Goal: Task Accomplishment & Management: Manage account settings

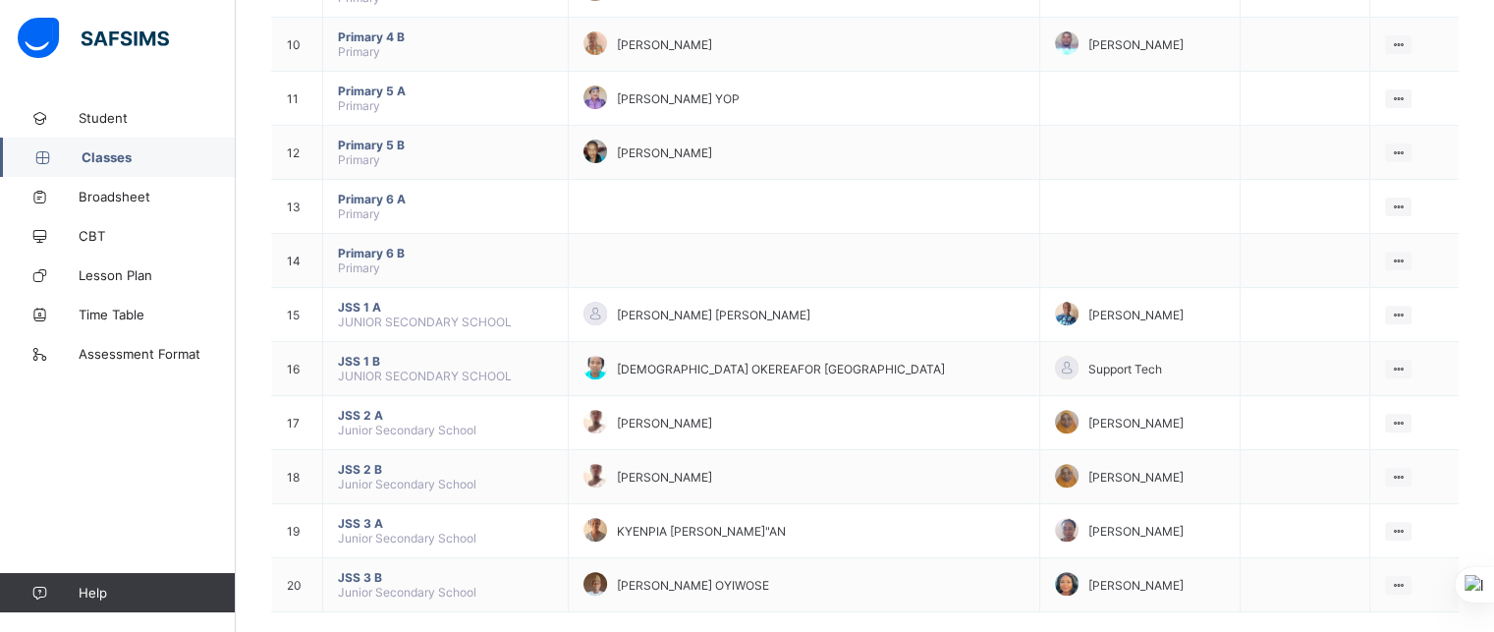
scroll to position [715, 0]
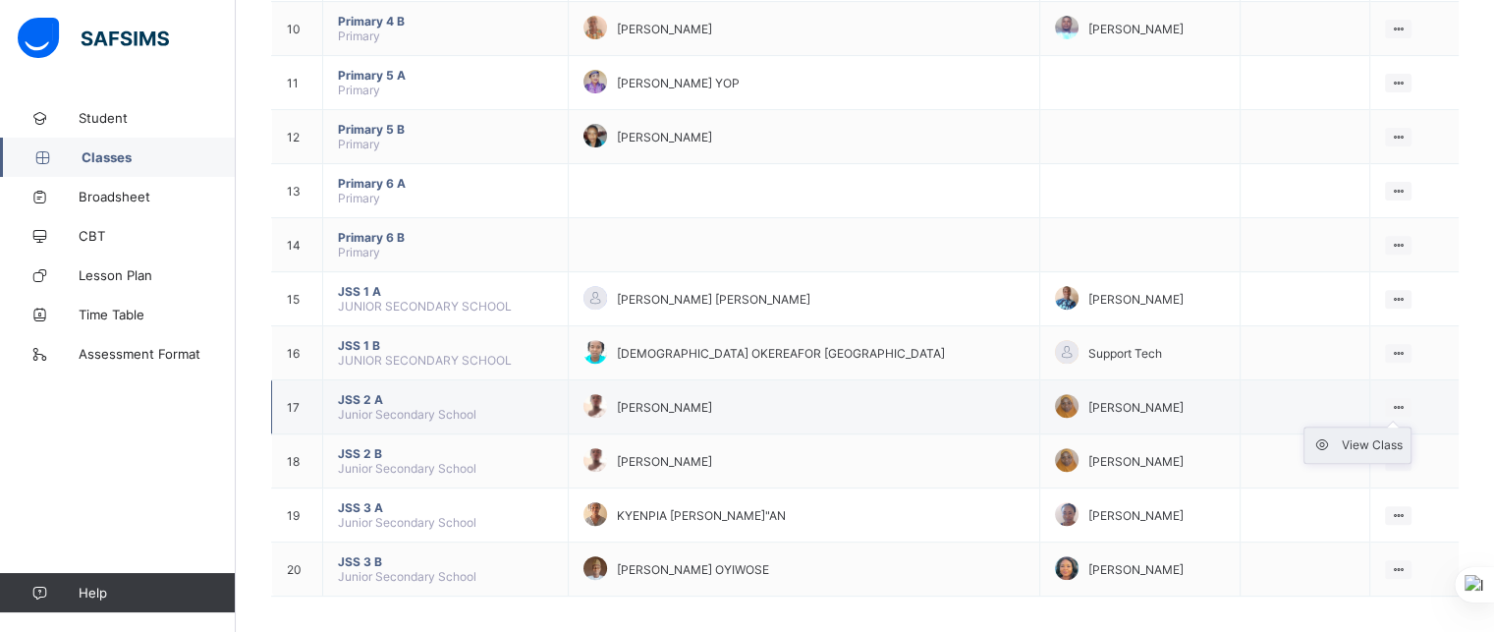
click at [1380, 443] on div "View Class" at bounding box center [1372, 445] width 61 height 20
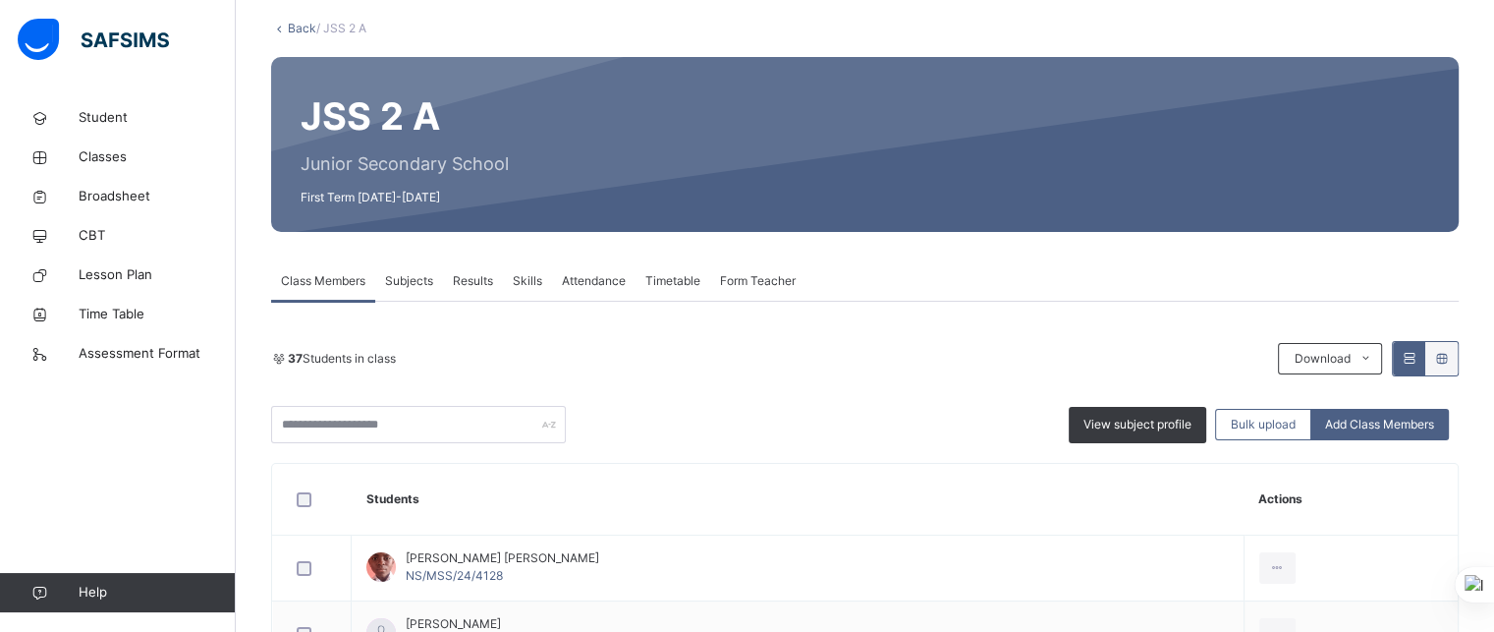
scroll to position [56, 0]
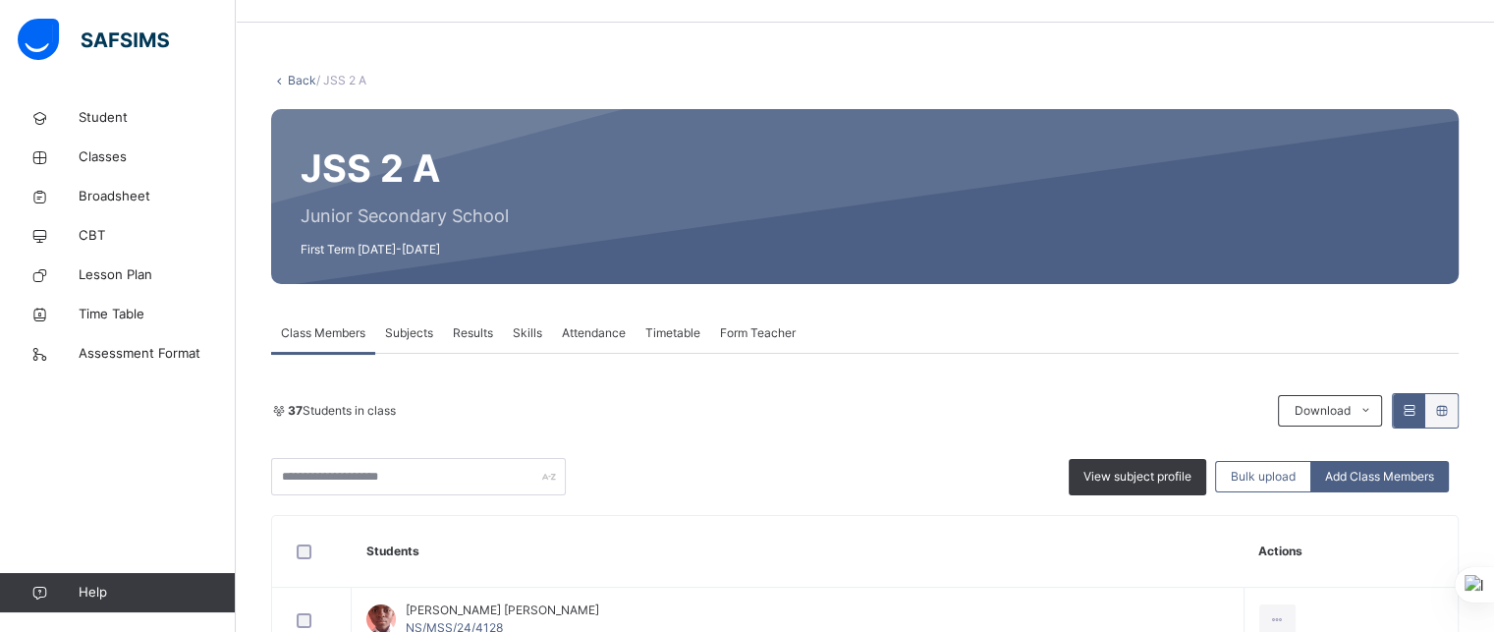
click at [593, 329] on span "Attendance" at bounding box center [594, 333] width 64 height 18
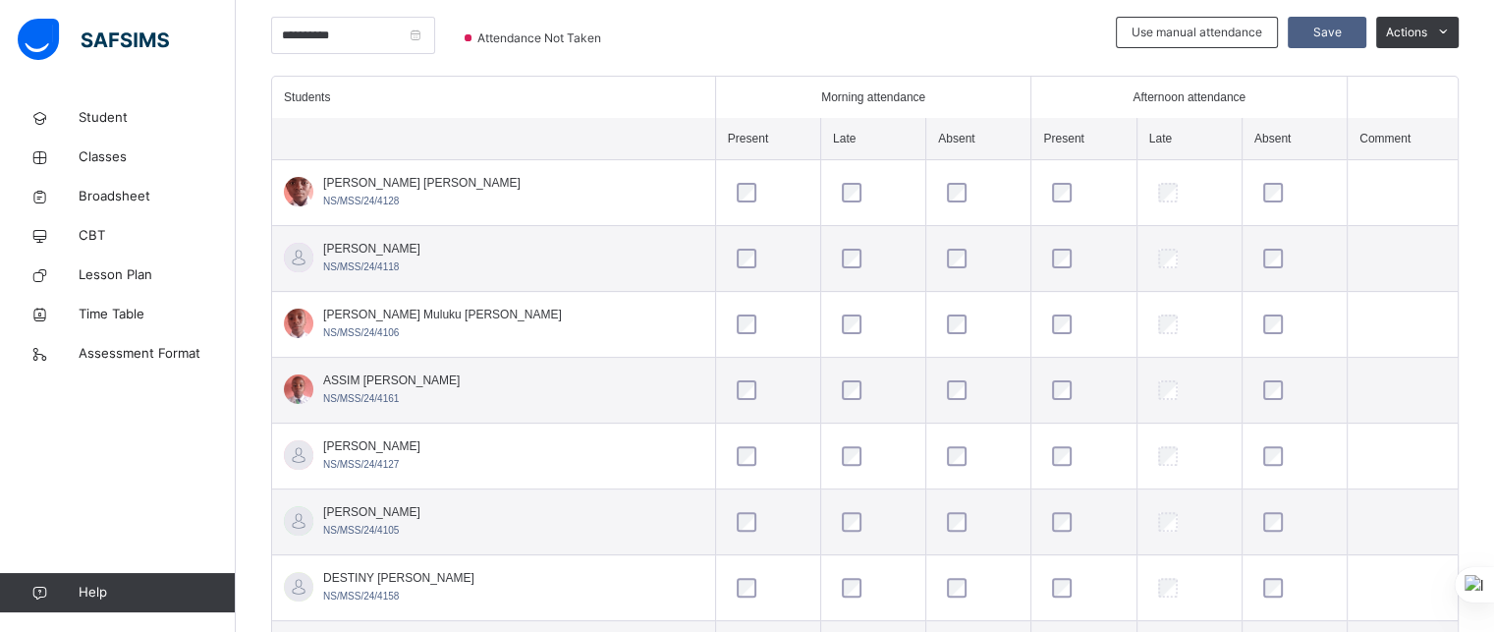
scroll to position [527, 0]
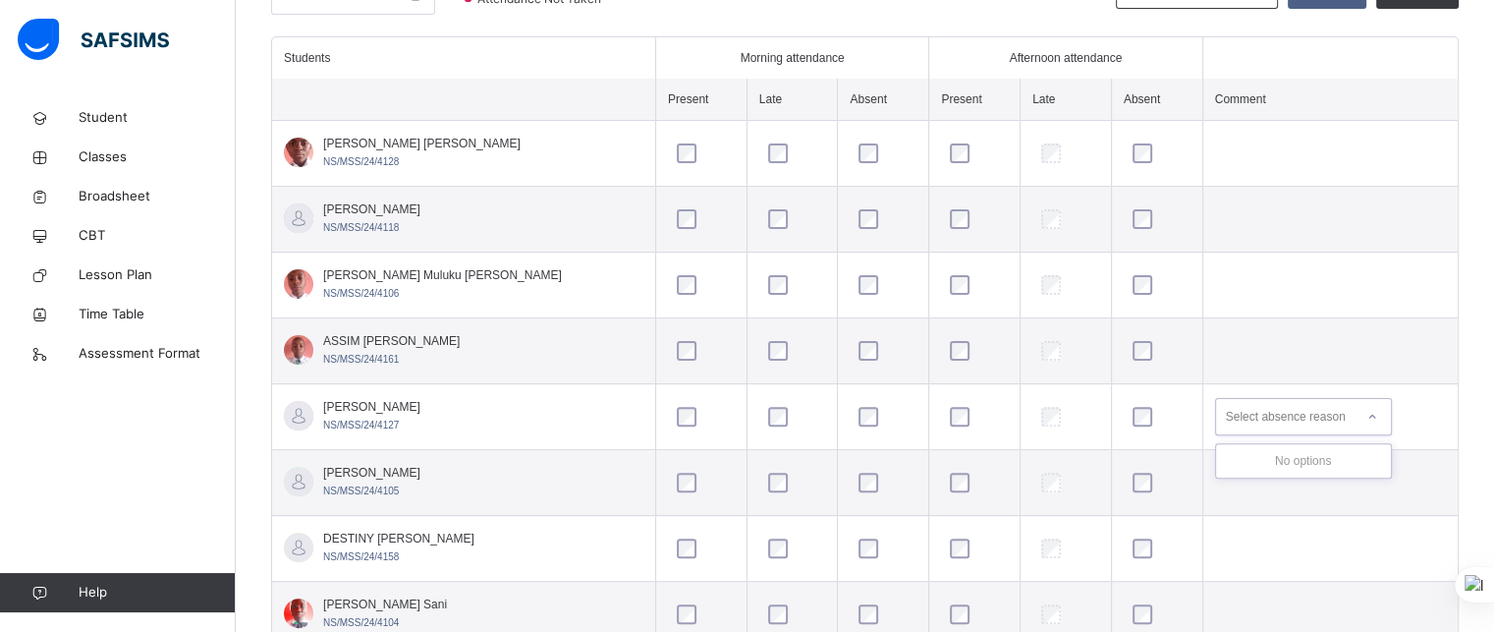
click at [1366, 413] on icon at bounding box center [1372, 417] width 12 height 20
click at [1430, 412] on td "Select absence reason" at bounding box center [1329, 417] width 255 height 66
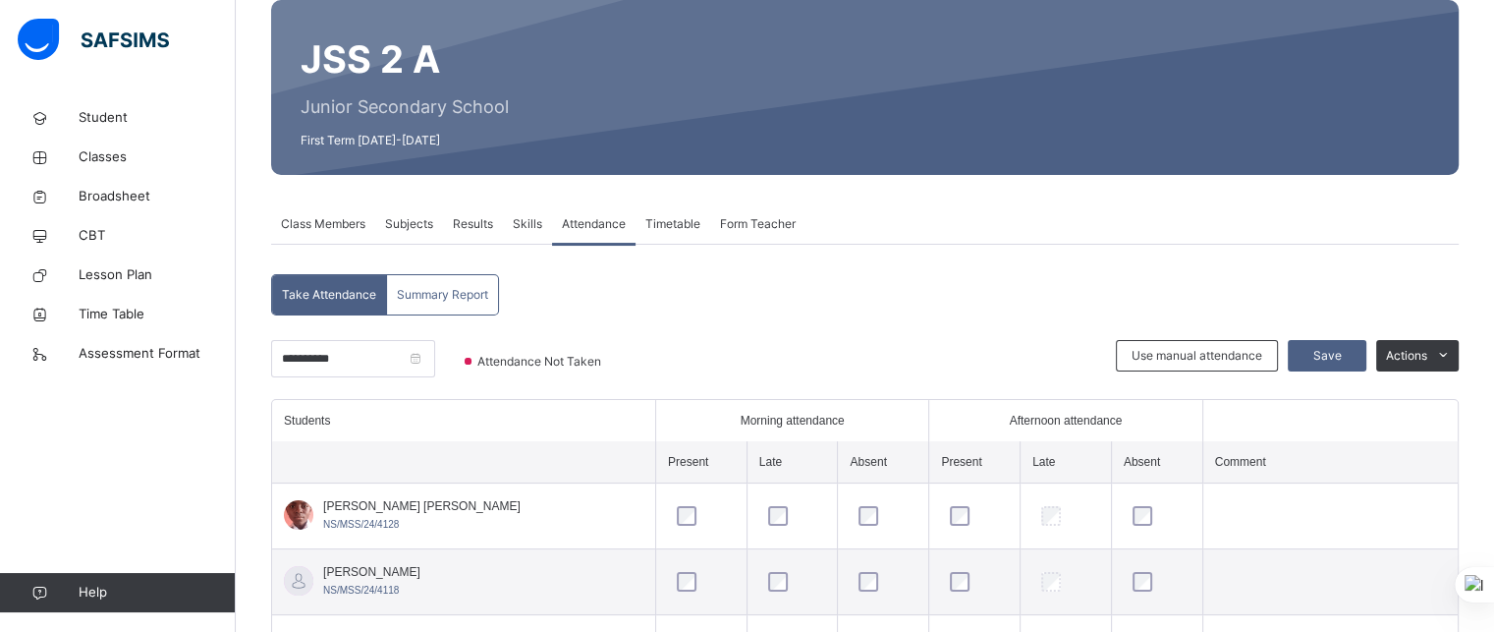
scroll to position [139, 0]
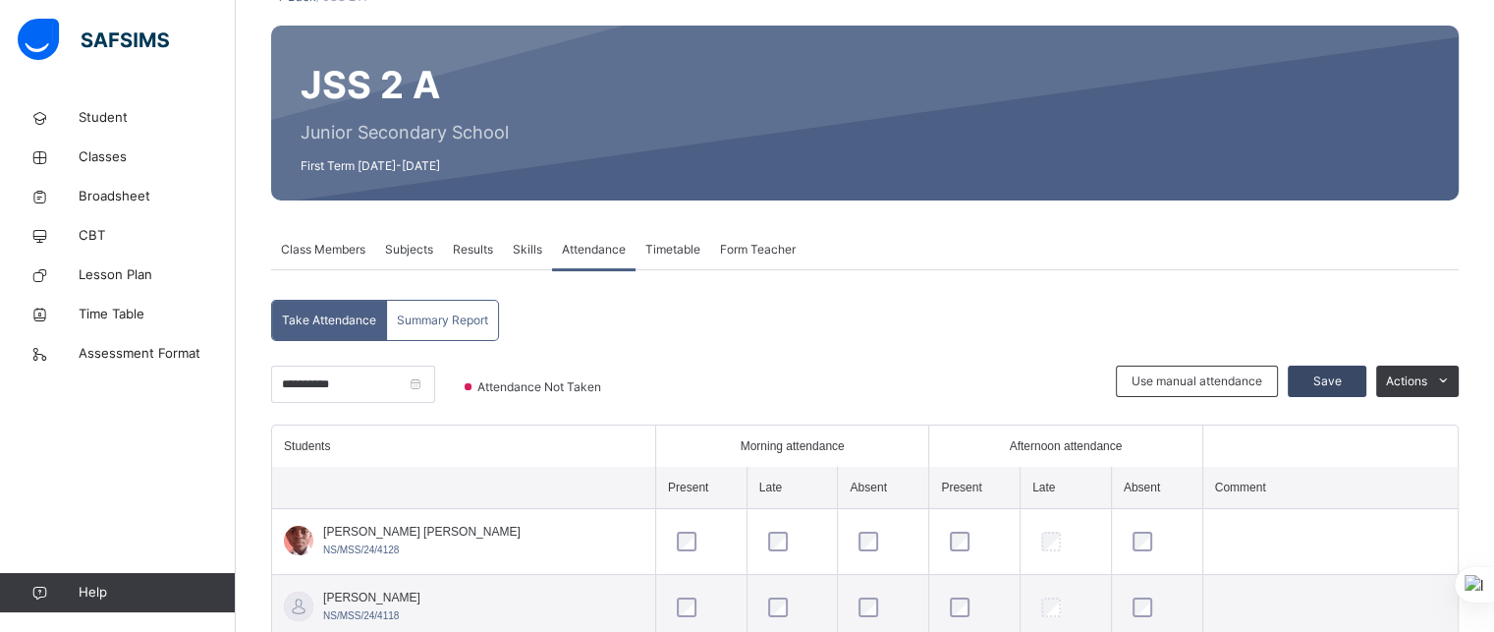
click at [1340, 379] on span "Save" at bounding box center [1326, 381] width 49 height 18
click at [377, 391] on input "**********" at bounding box center [353, 383] width 164 height 37
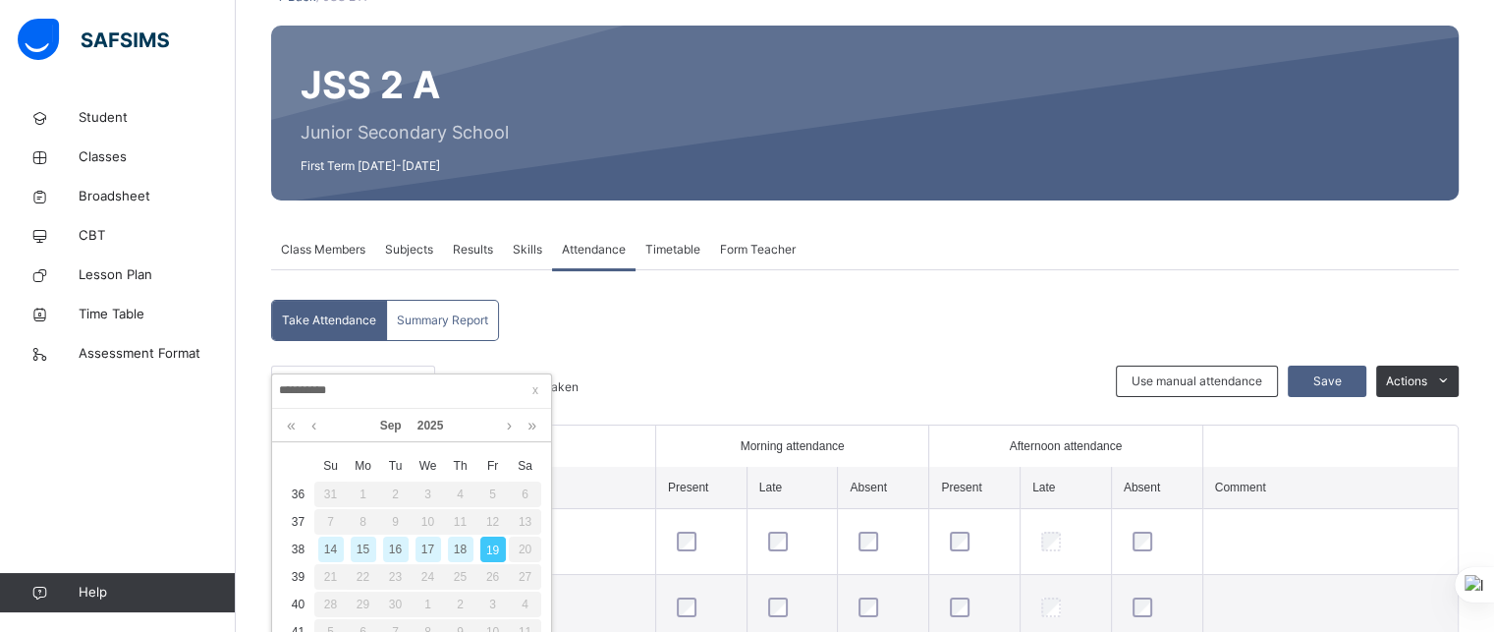
click at [365, 551] on div "15" at bounding box center [364, 549] width 26 height 26
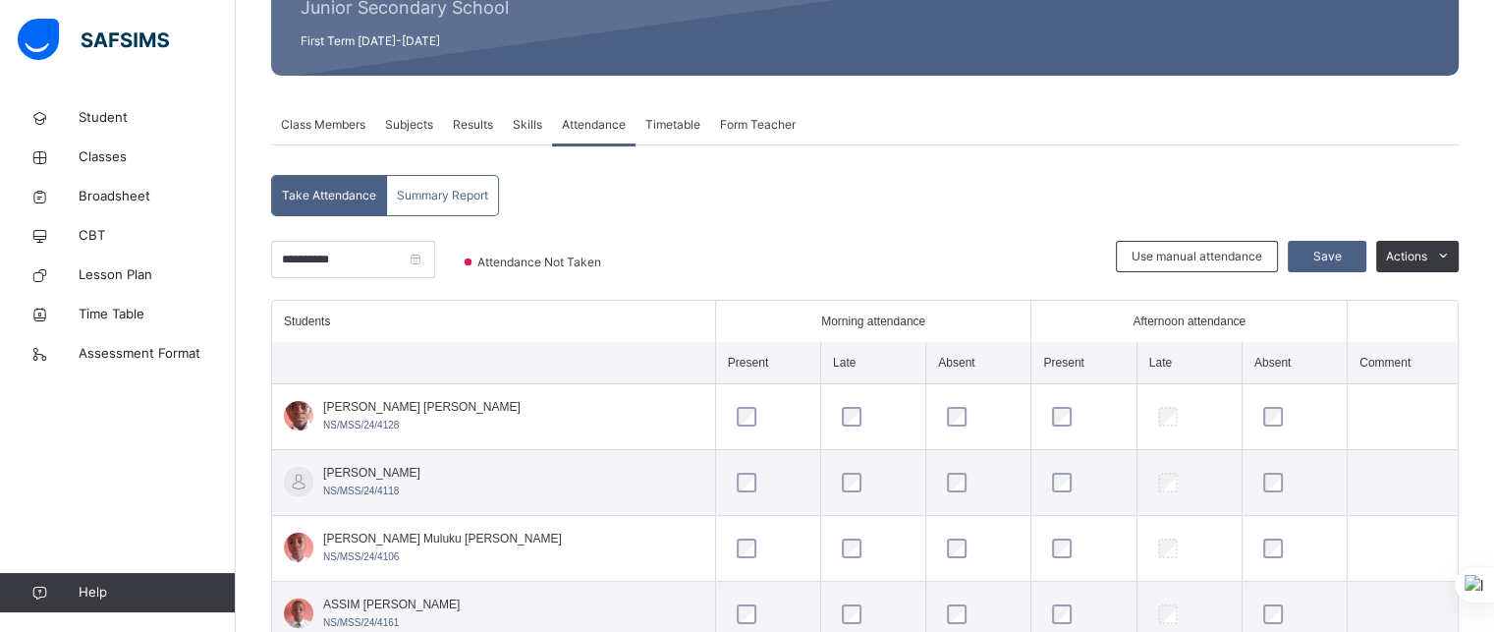
scroll to position [283, 0]
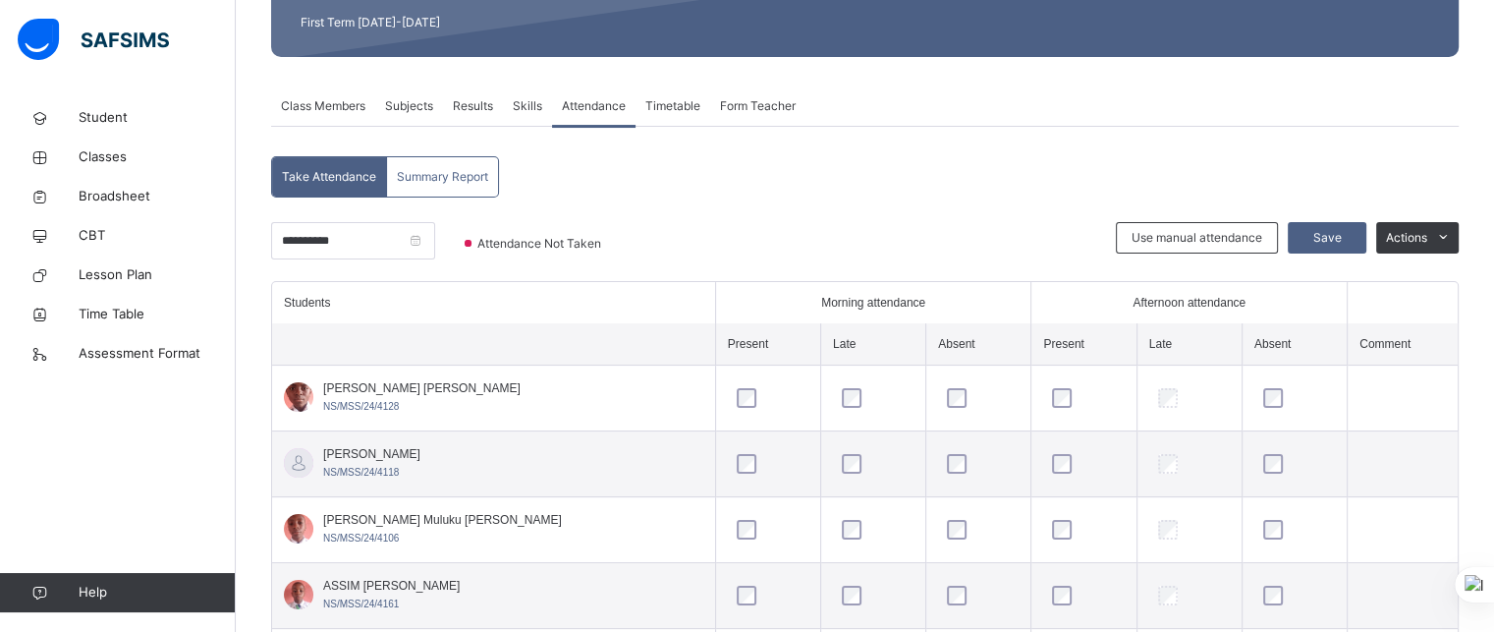
click at [926, 488] on td at bounding box center [978, 464] width 105 height 66
drag, startPoint x: 907, startPoint y: 488, endPoint x: 1217, endPoint y: 472, distance: 310.8
click at [1217, 472] on tr "[PERSON_NAME] NS/MSS/24/4118" at bounding box center [865, 464] width 1186 height 66
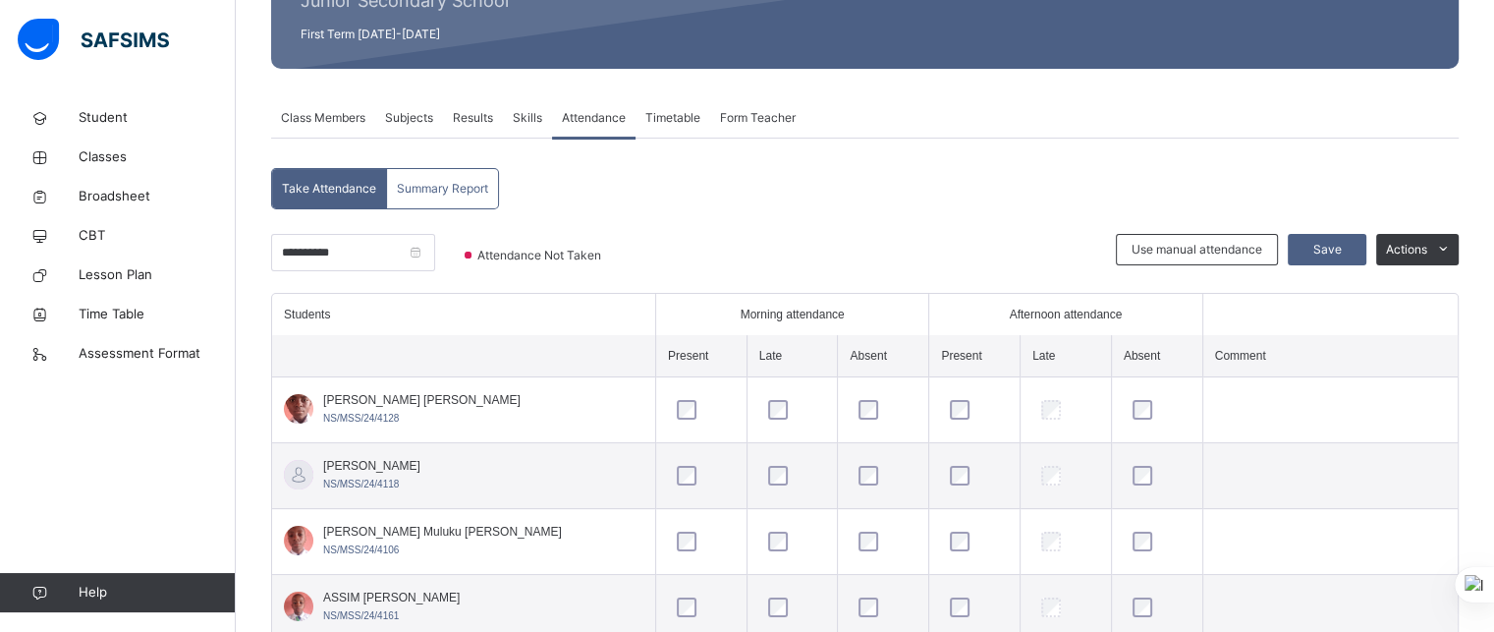
scroll to position [244, 0]
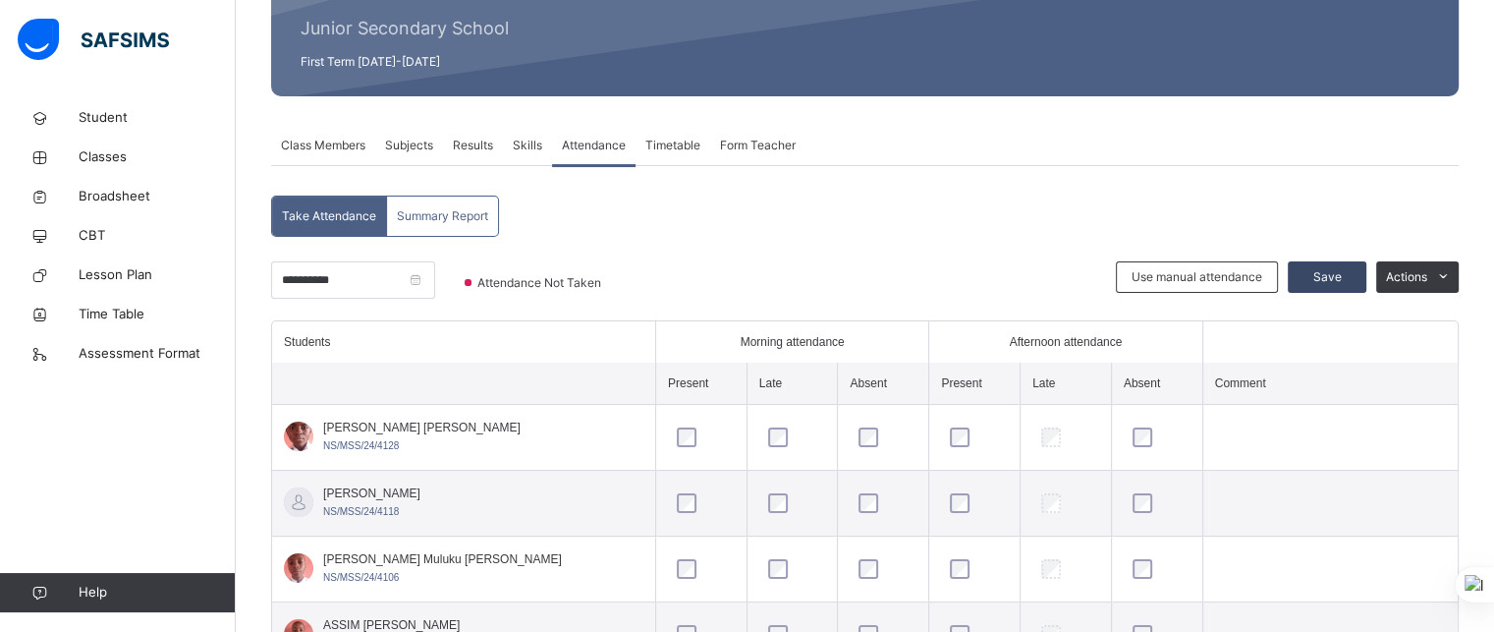
click at [1346, 275] on span "Save" at bounding box center [1326, 277] width 49 height 18
click at [420, 285] on input "**********" at bounding box center [353, 279] width 164 height 37
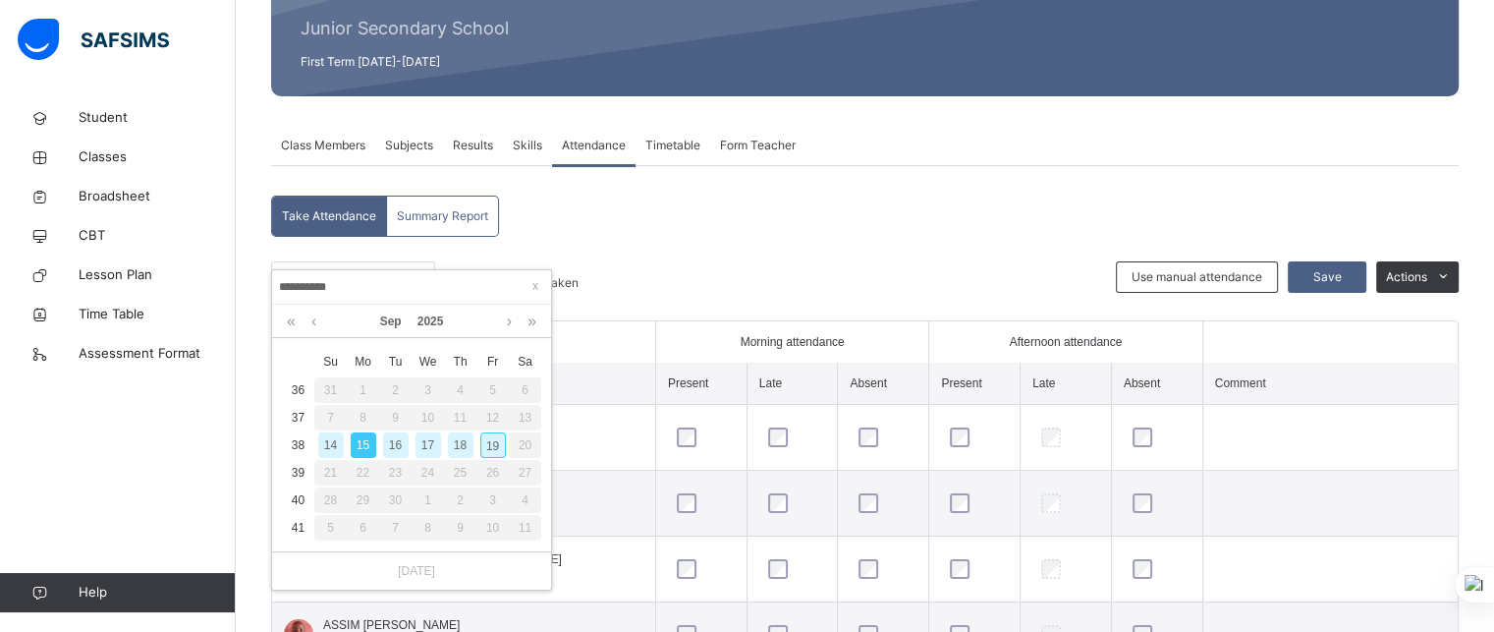
click at [398, 441] on div "16" at bounding box center [396, 445] width 26 height 26
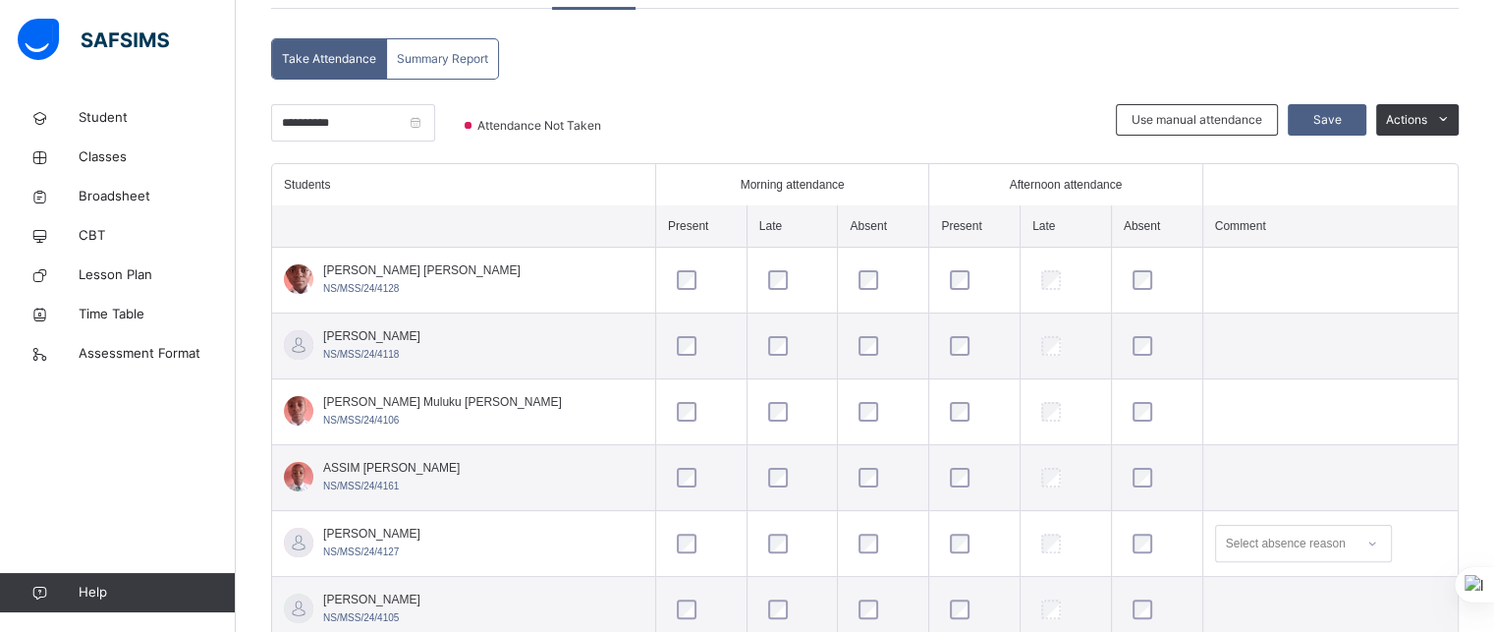
scroll to position [350, 0]
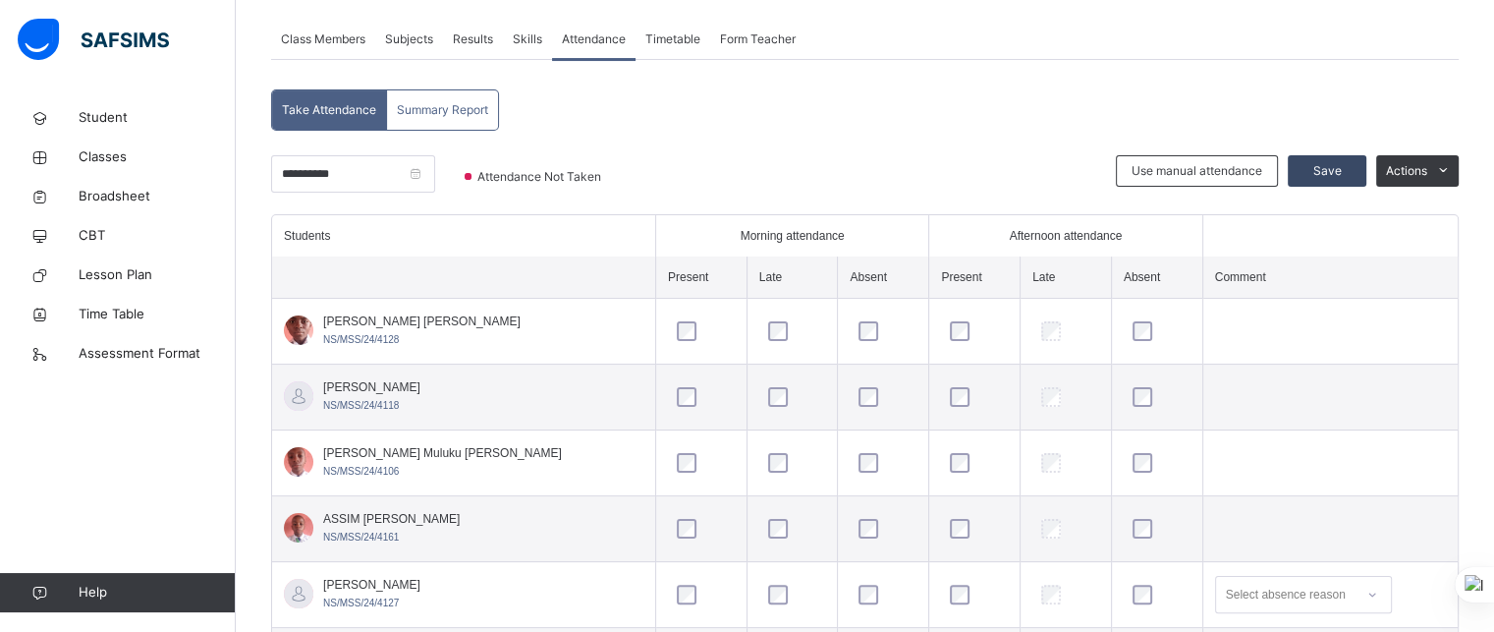
click at [1340, 170] on span "Save" at bounding box center [1326, 171] width 49 height 18
click at [410, 177] on input "**********" at bounding box center [353, 173] width 164 height 37
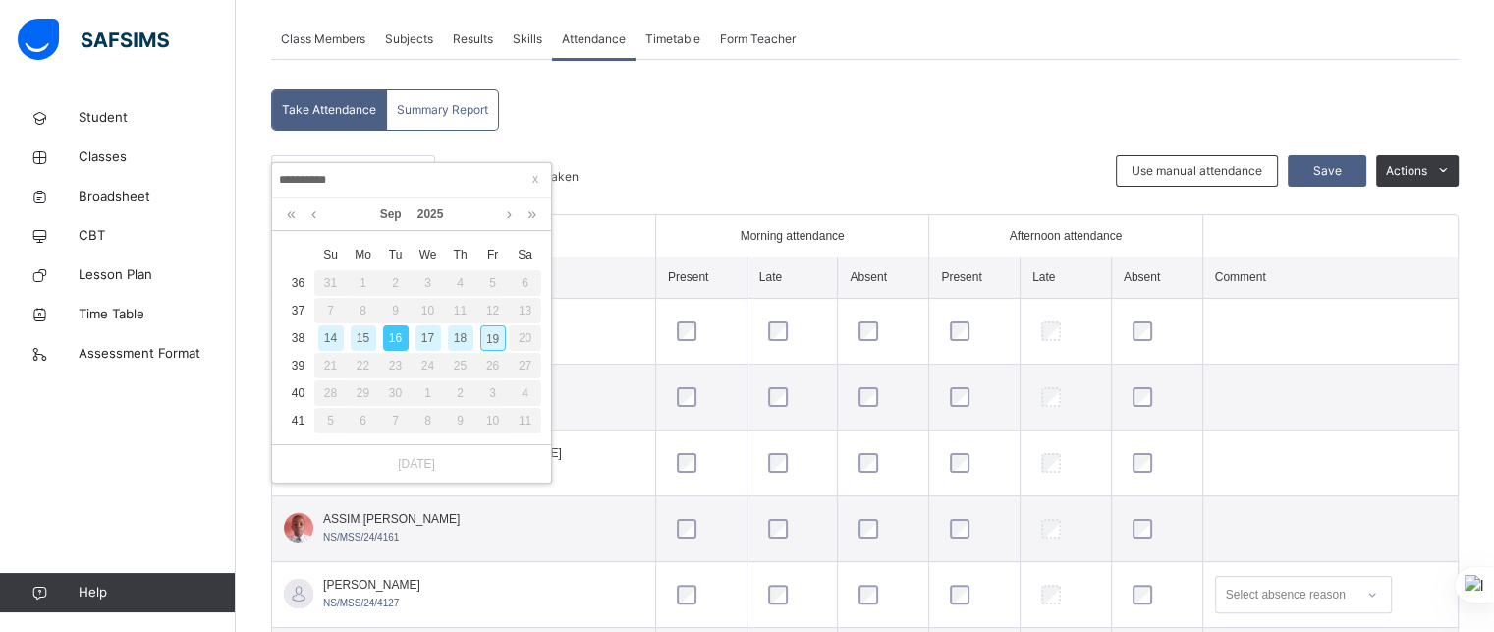
click at [431, 338] on div "17" at bounding box center [428, 338] width 26 height 26
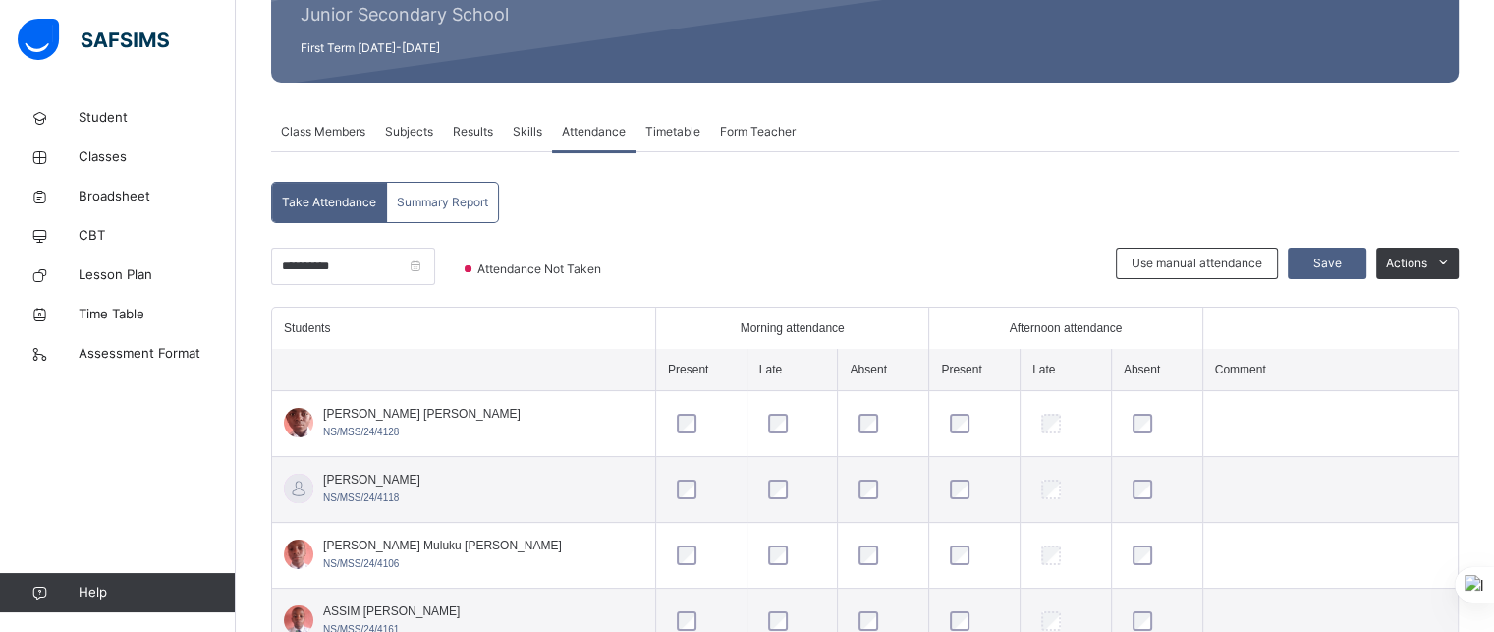
scroll to position [218, 0]
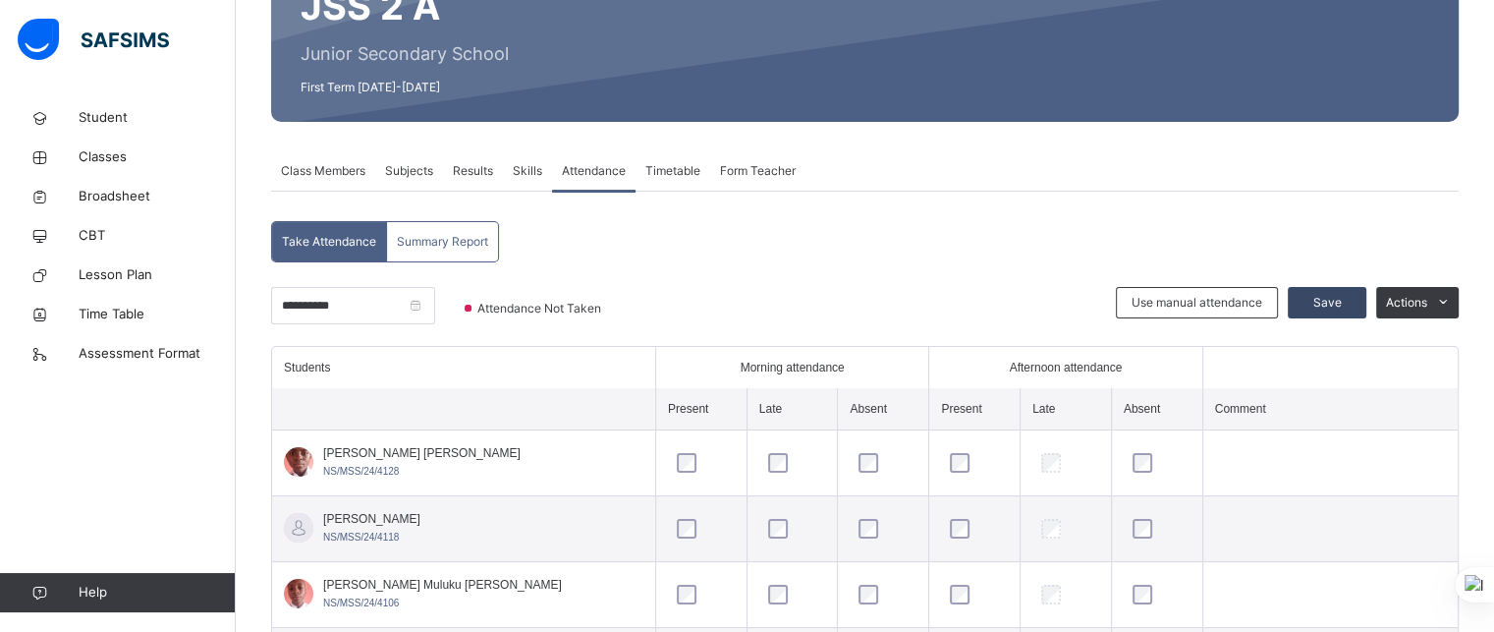
click at [1350, 301] on span "Save" at bounding box center [1326, 303] width 49 height 18
click at [396, 303] on input "**********" at bounding box center [353, 305] width 164 height 37
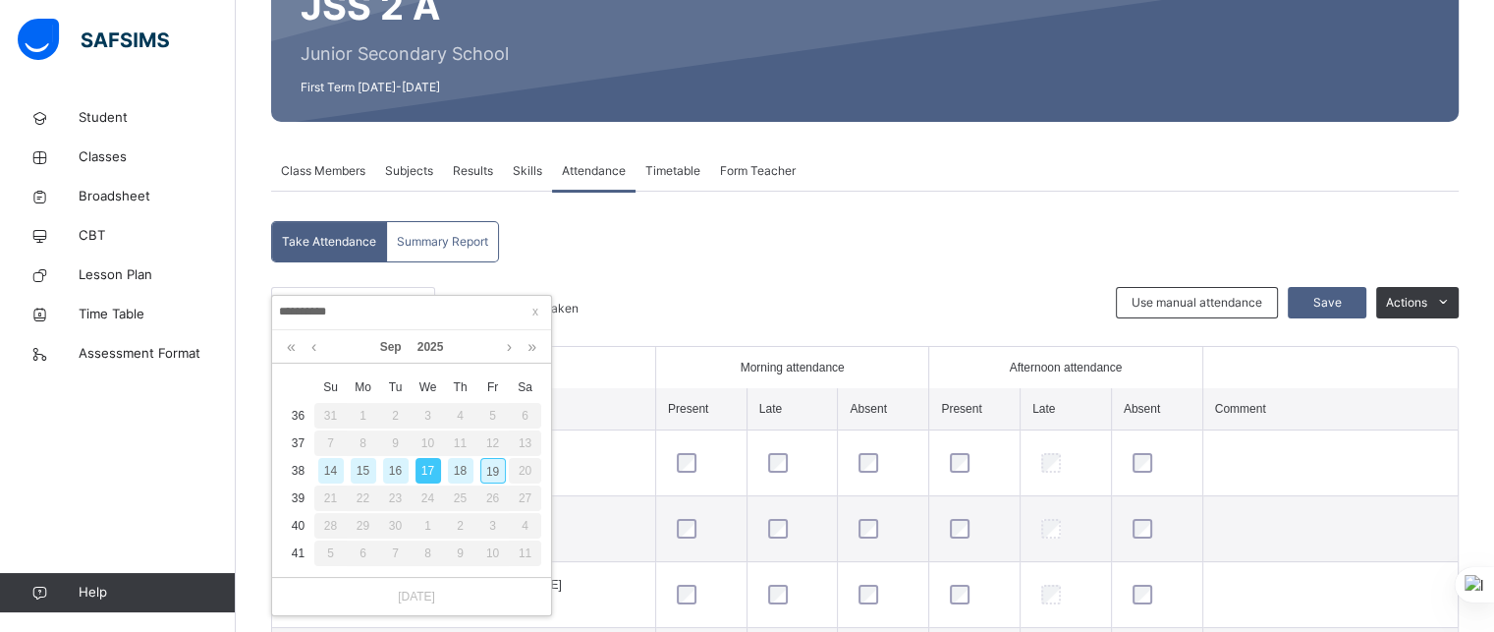
click at [460, 463] on div "18" at bounding box center [461, 471] width 26 height 26
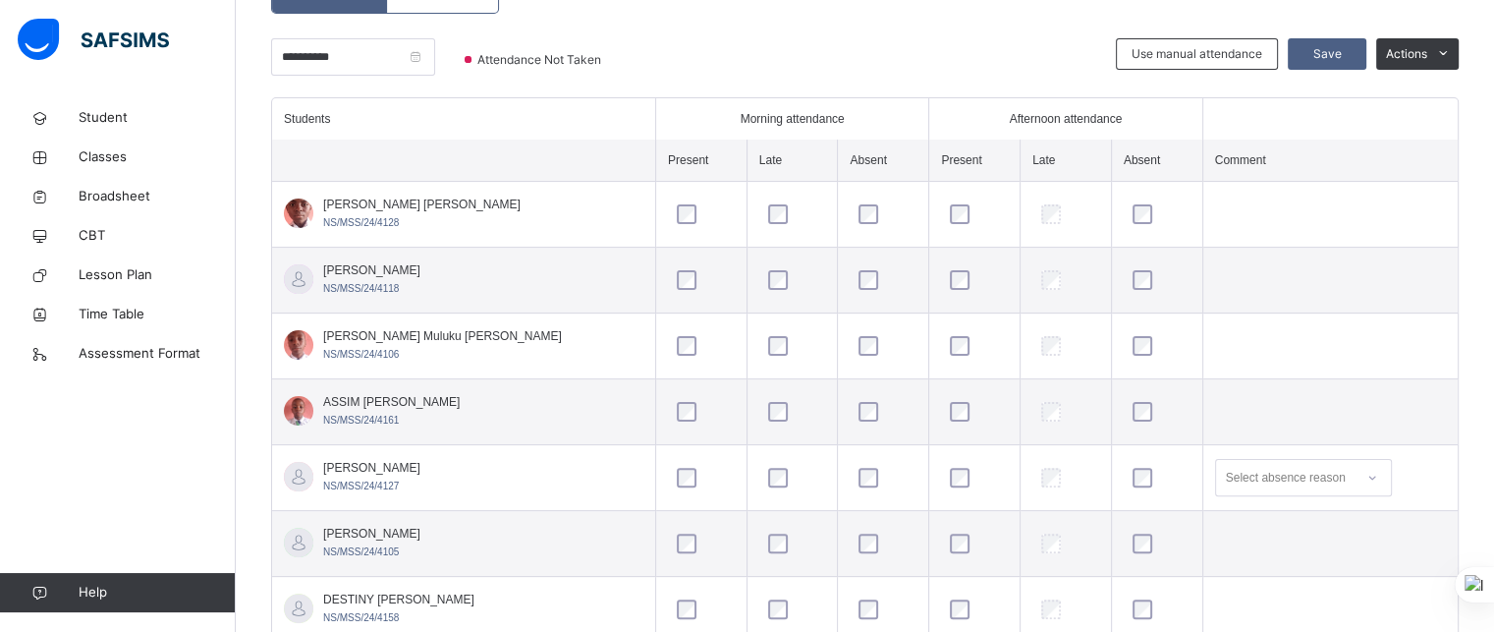
scroll to position [375, 0]
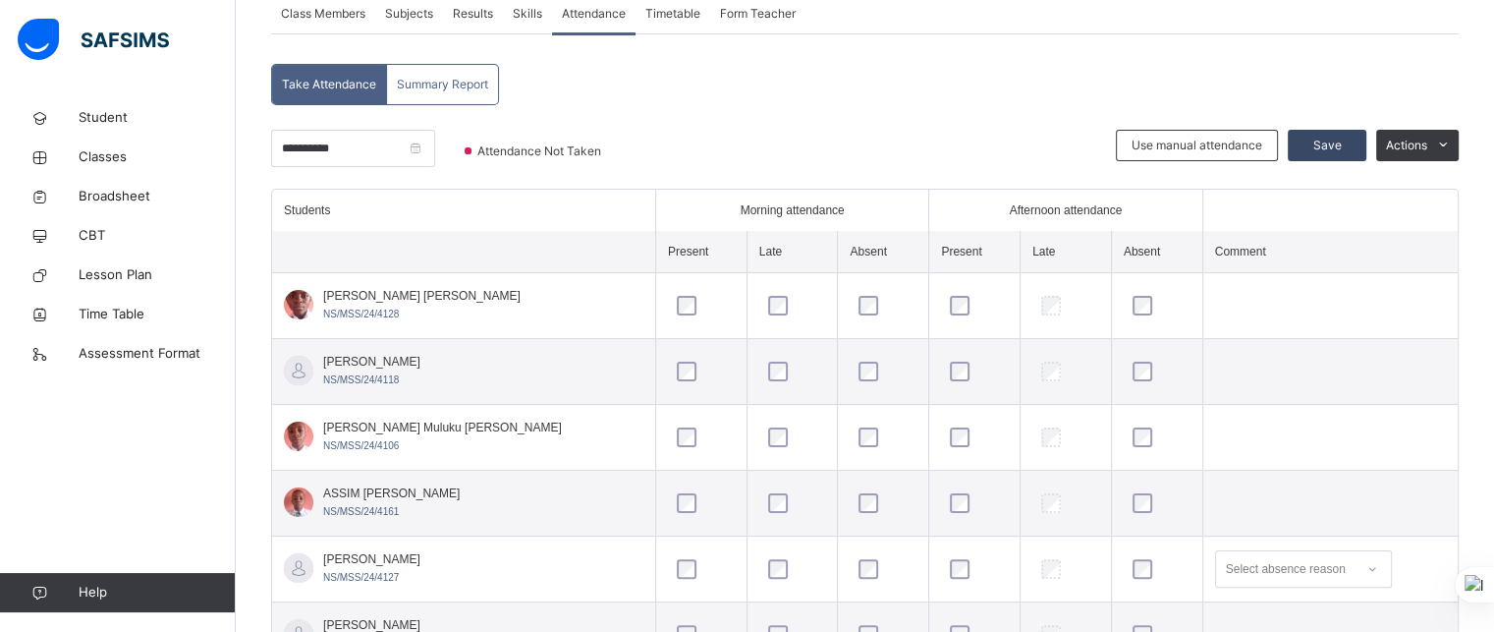
click at [1335, 137] on span "Save" at bounding box center [1326, 146] width 49 height 18
click at [364, 148] on input "**********" at bounding box center [353, 148] width 164 height 37
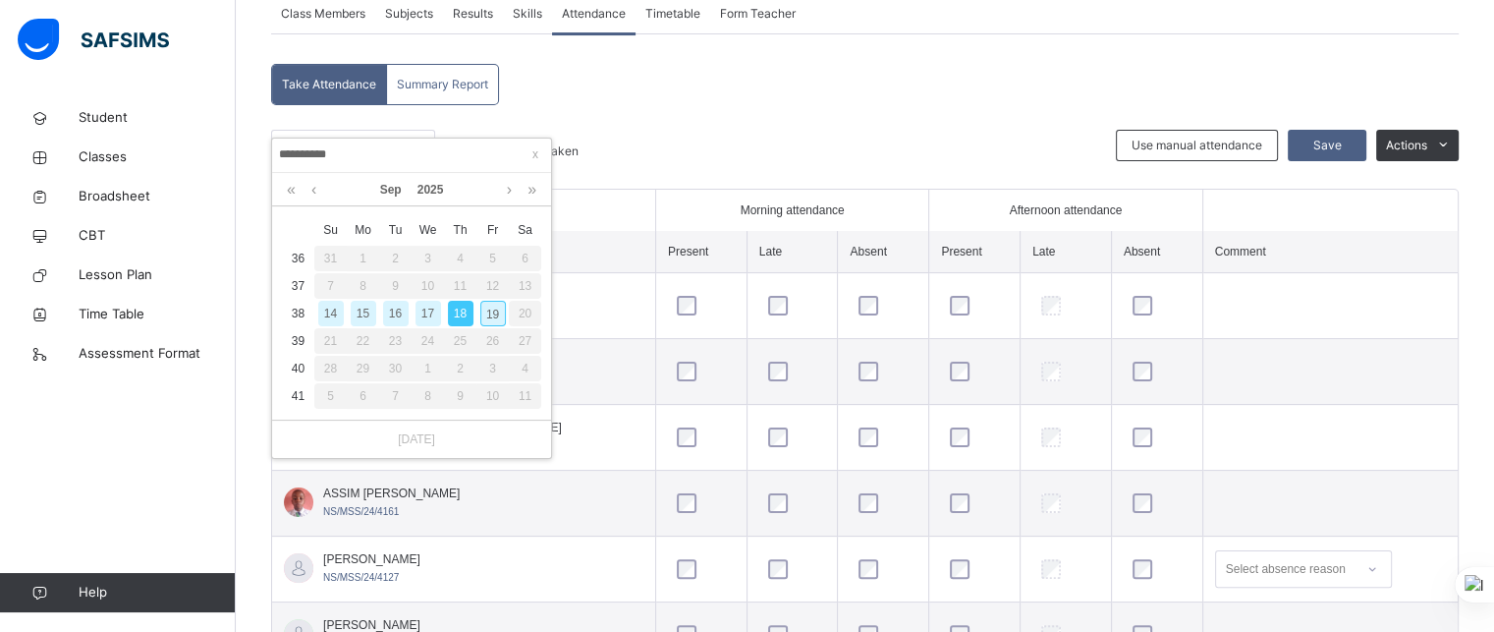
click at [491, 312] on div "19" at bounding box center [493, 314] width 26 height 26
